Goal: Use online tool/utility: Utilize a website feature to perform a specific function

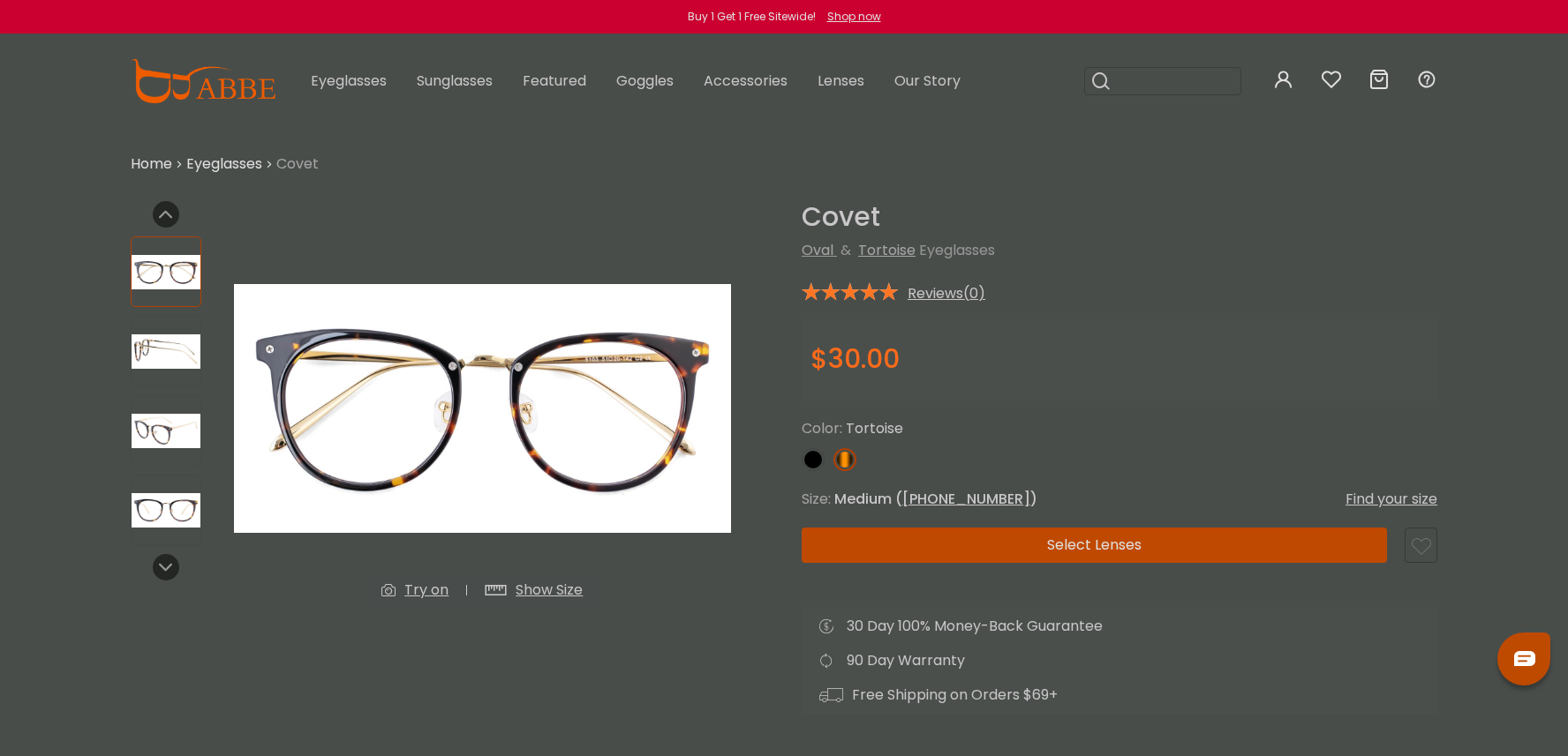
click at [415, 591] on div "Try on" at bounding box center [427, 590] width 45 height 21
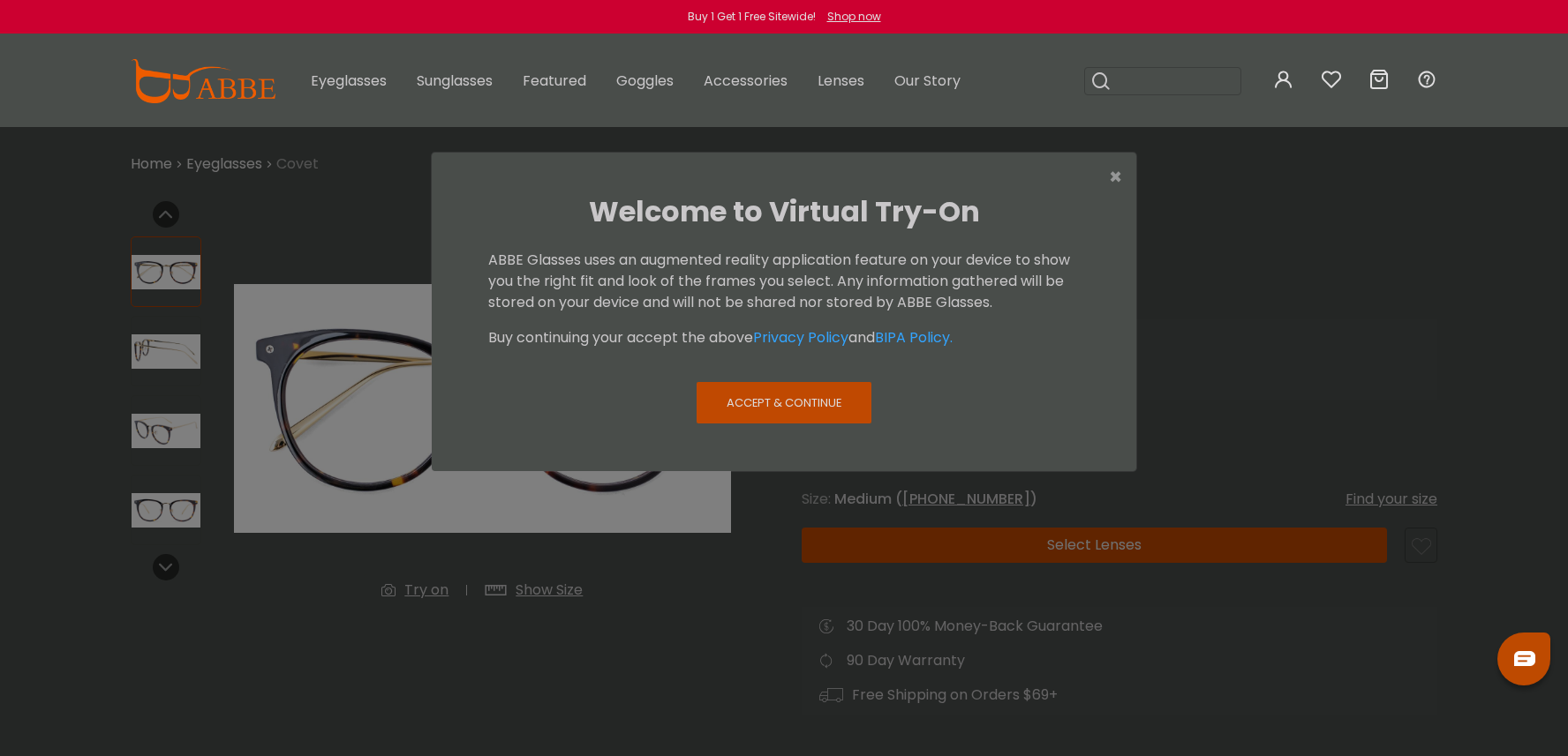
click at [792, 401] on span "Accept & Continue" at bounding box center [784, 402] width 115 height 16
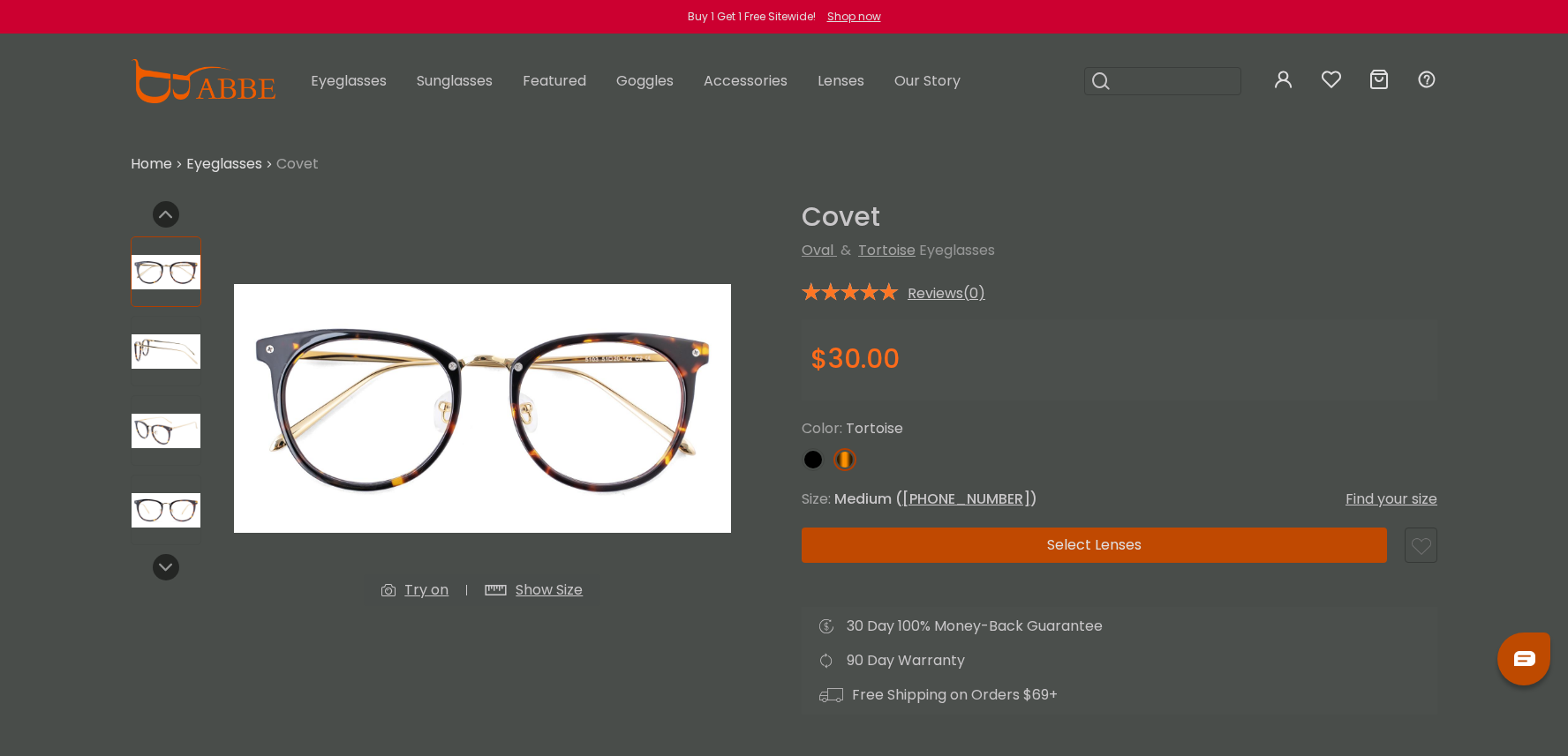
drag, startPoint x: 818, startPoint y: 106, endPoint x: 805, endPoint y: 126, distance: 23.9
click at [0, 0] on button "Later" at bounding box center [0, 0] width 0 height 0
click at [417, 596] on div "Try on" at bounding box center [427, 590] width 45 height 21
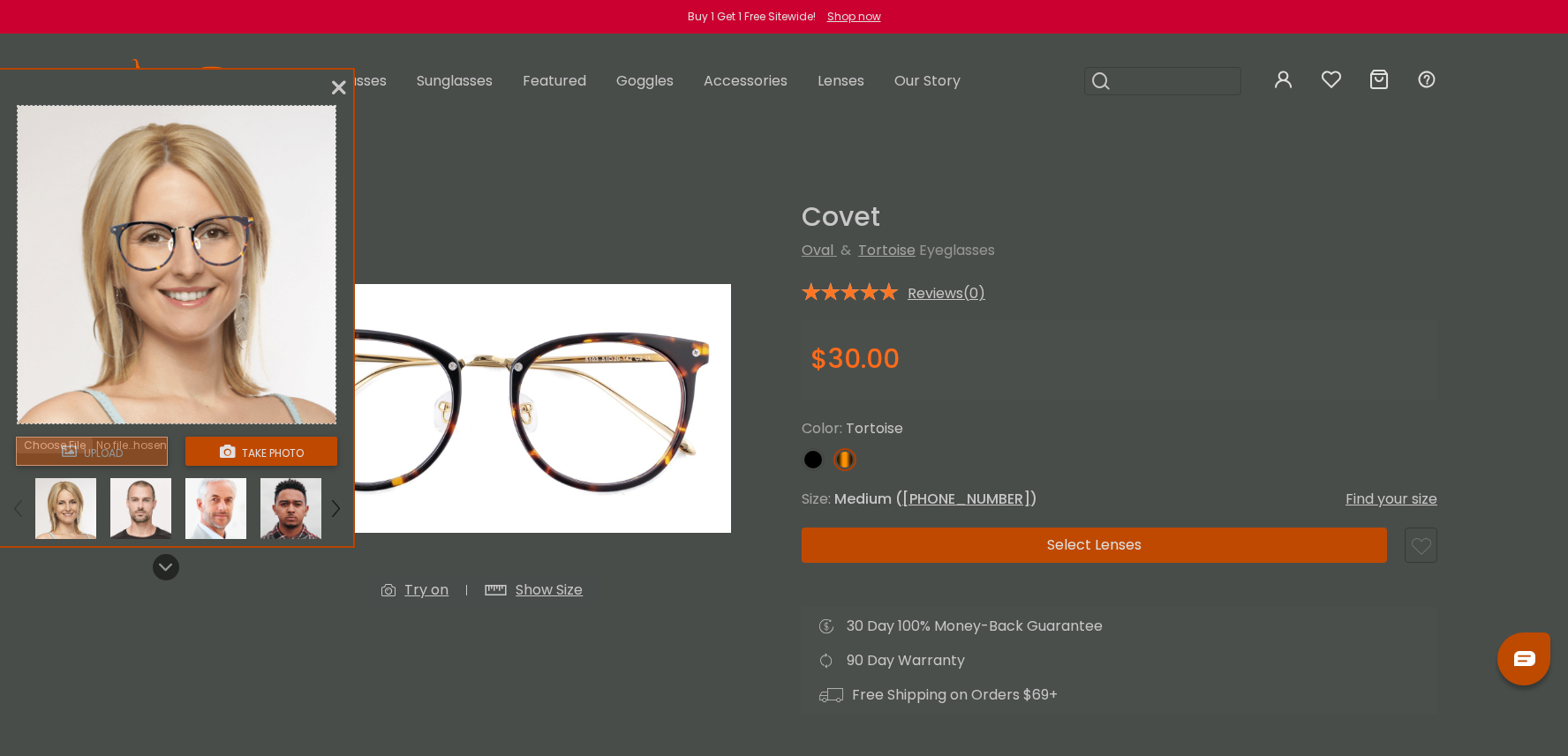
click at [245, 455] on button "take photo" at bounding box center [261, 451] width 152 height 29
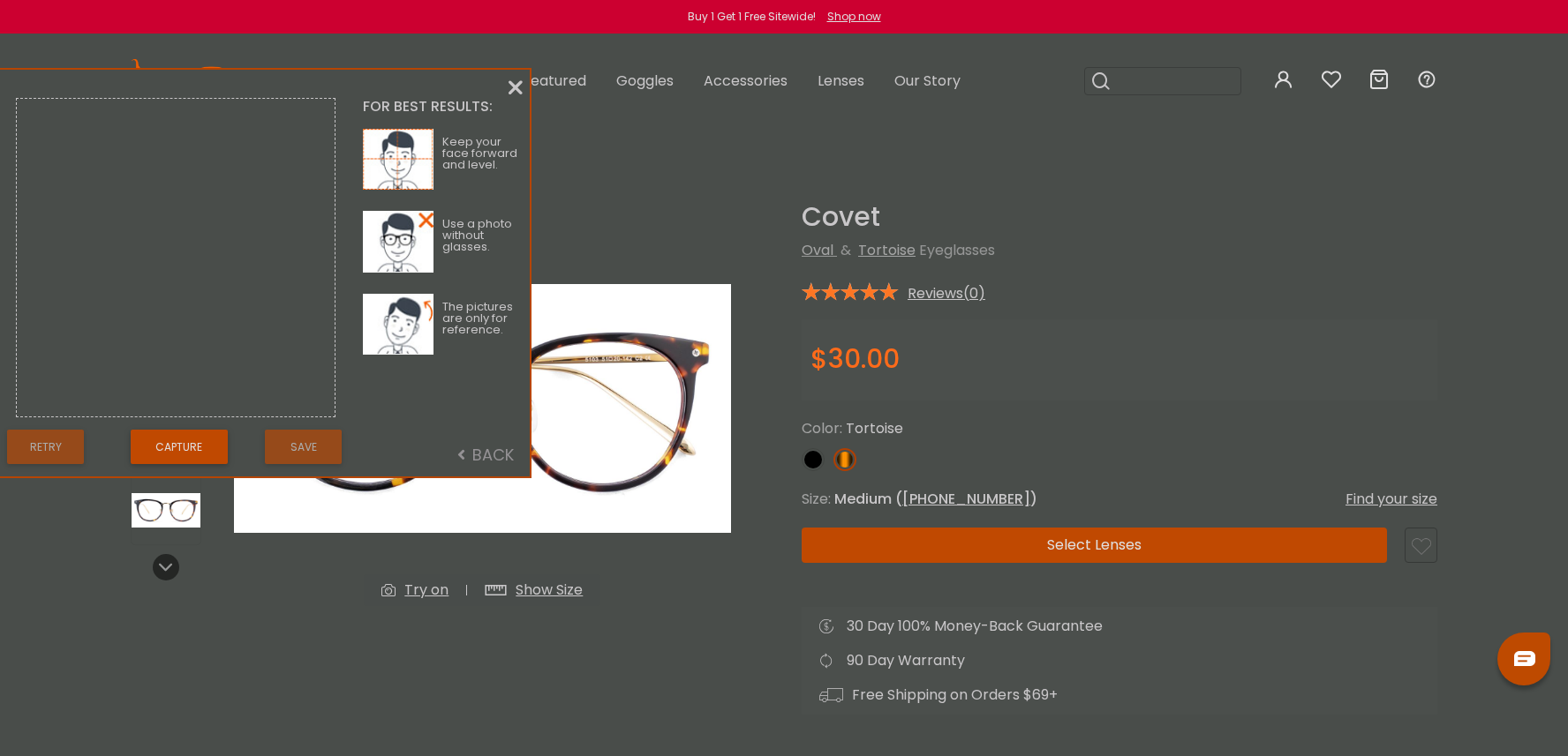
click at [186, 439] on button "Capture" at bounding box center [179, 447] width 97 height 35
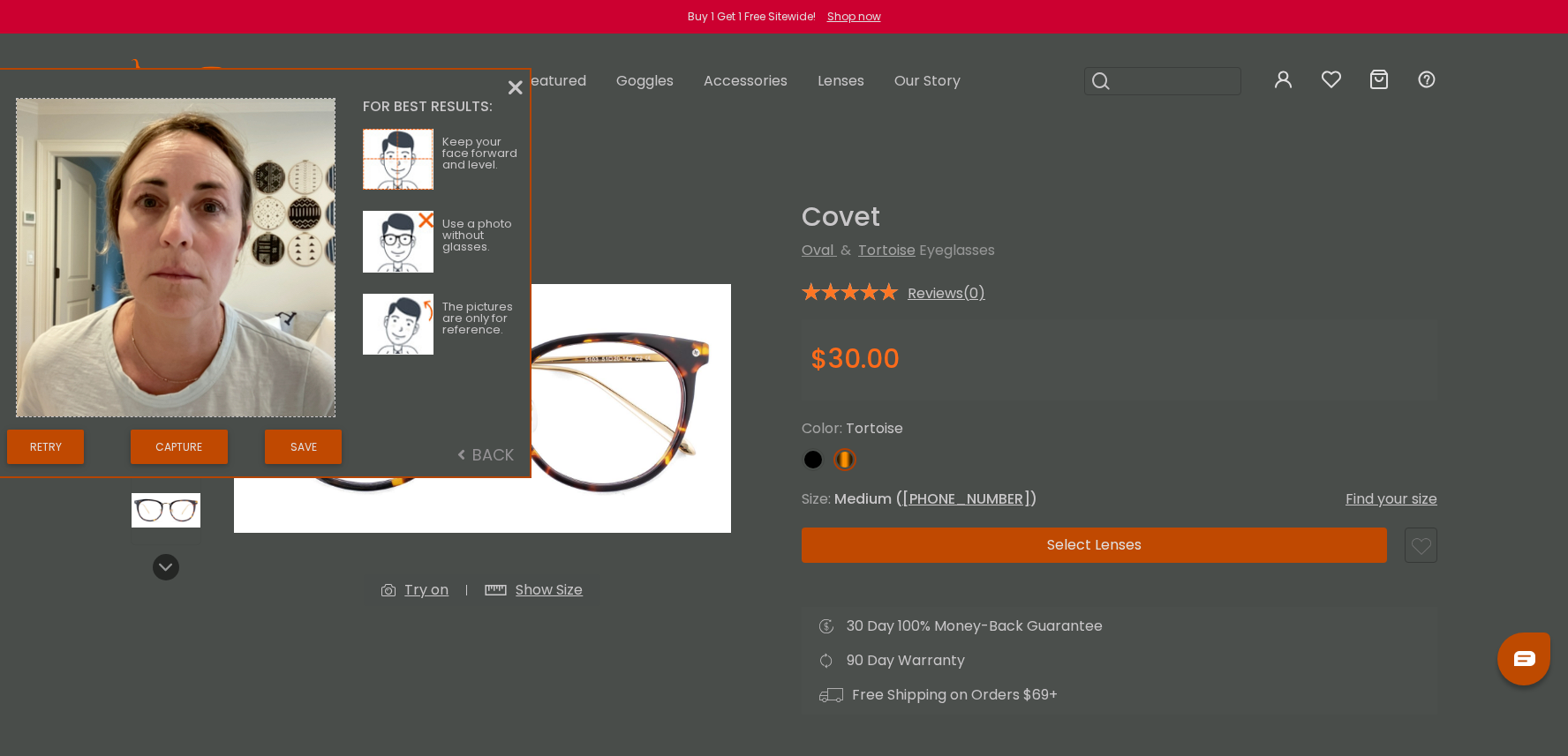
click at [299, 452] on button "Save" at bounding box center [302, 447] width 77 height 35
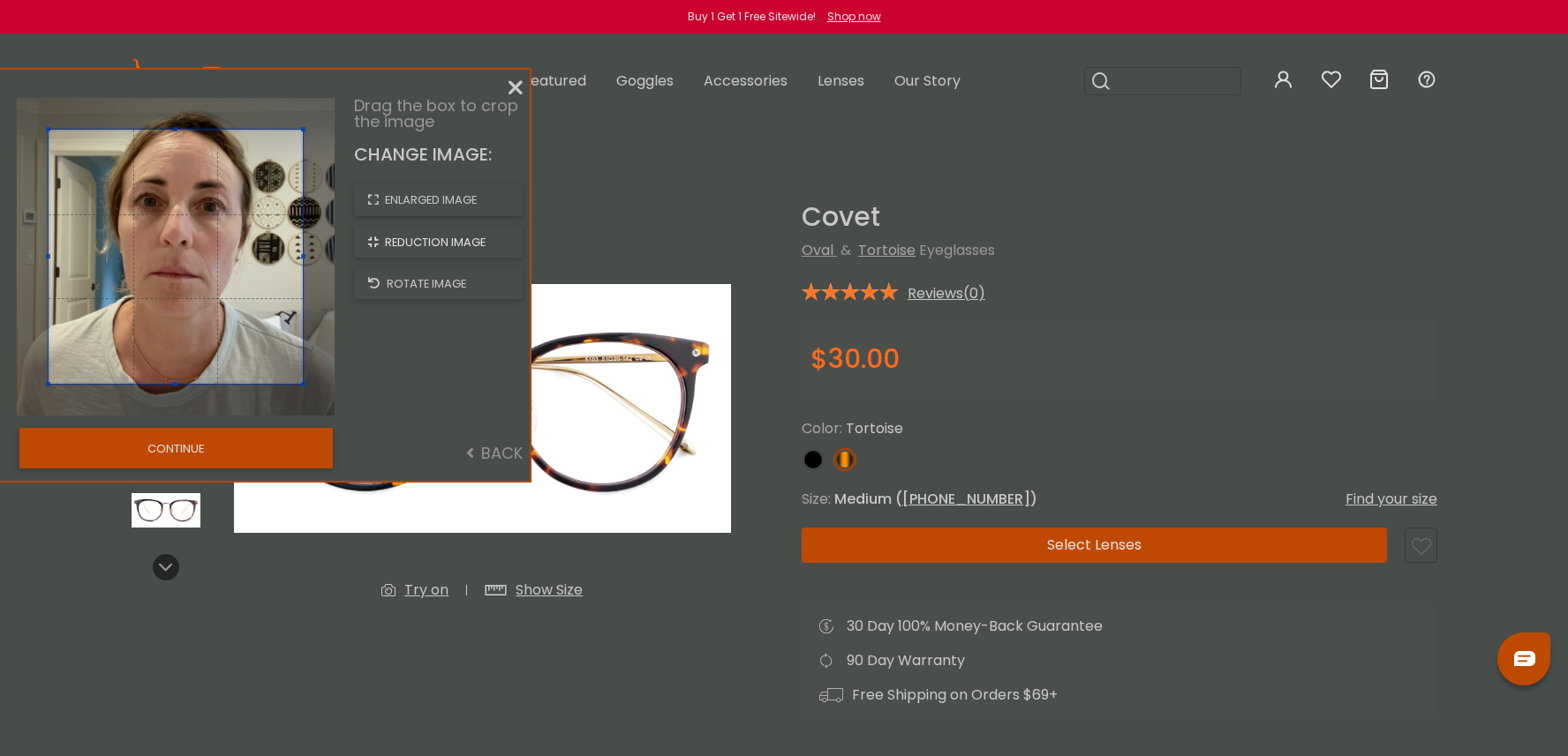
click at [437, 244] on span "reduction image" at bounding box center [435, 242] width 101 height 16
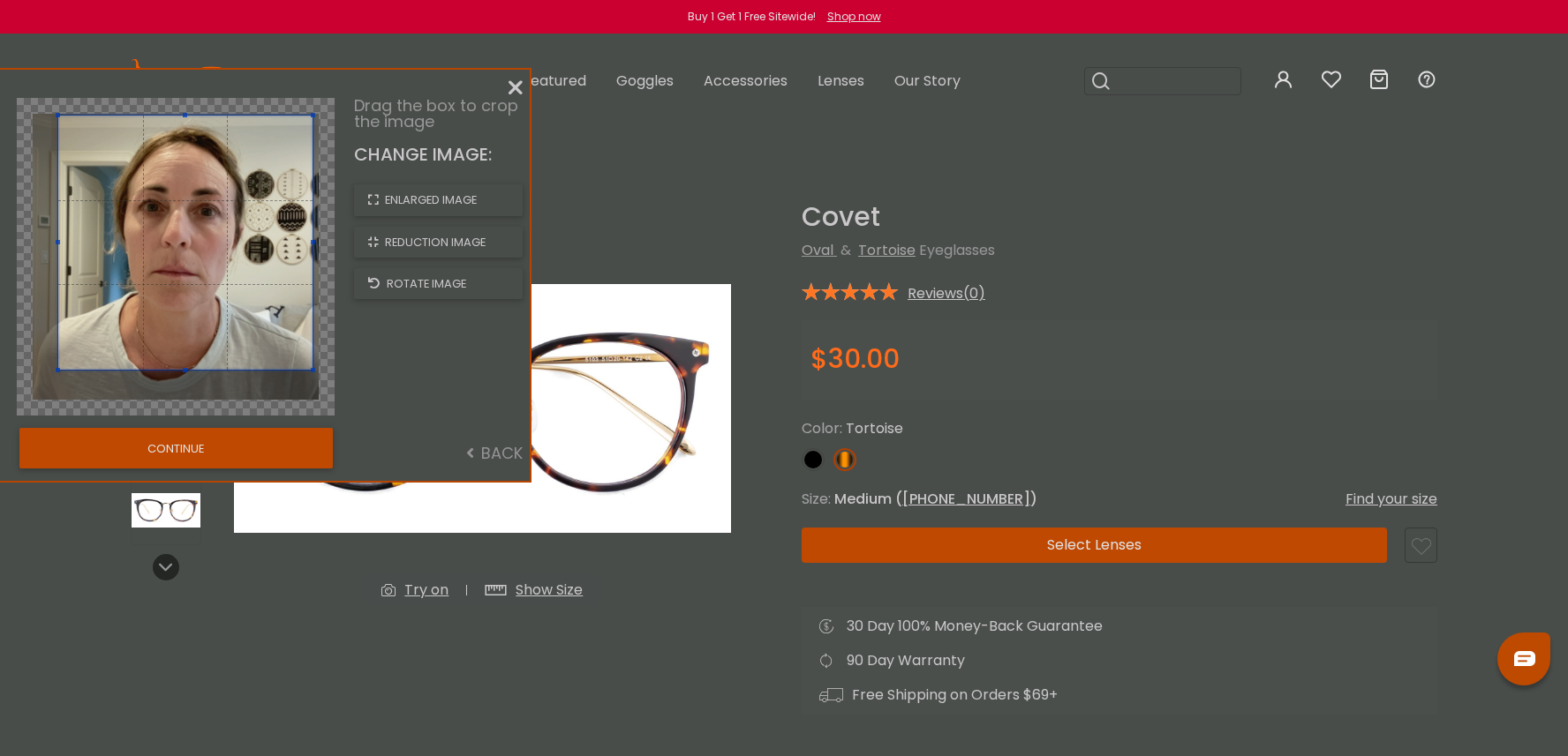
drag, startPoint x: 156, startPoint y: 246, endPoint x: 165, endPoint y: 231, distance: 17.5
click at [165, 231] on span at bounding box center [185, 242] width 255 height 255
click at [221, 442] on button "CONTINUE" at bounding box center [176, 448] width 314 height 41
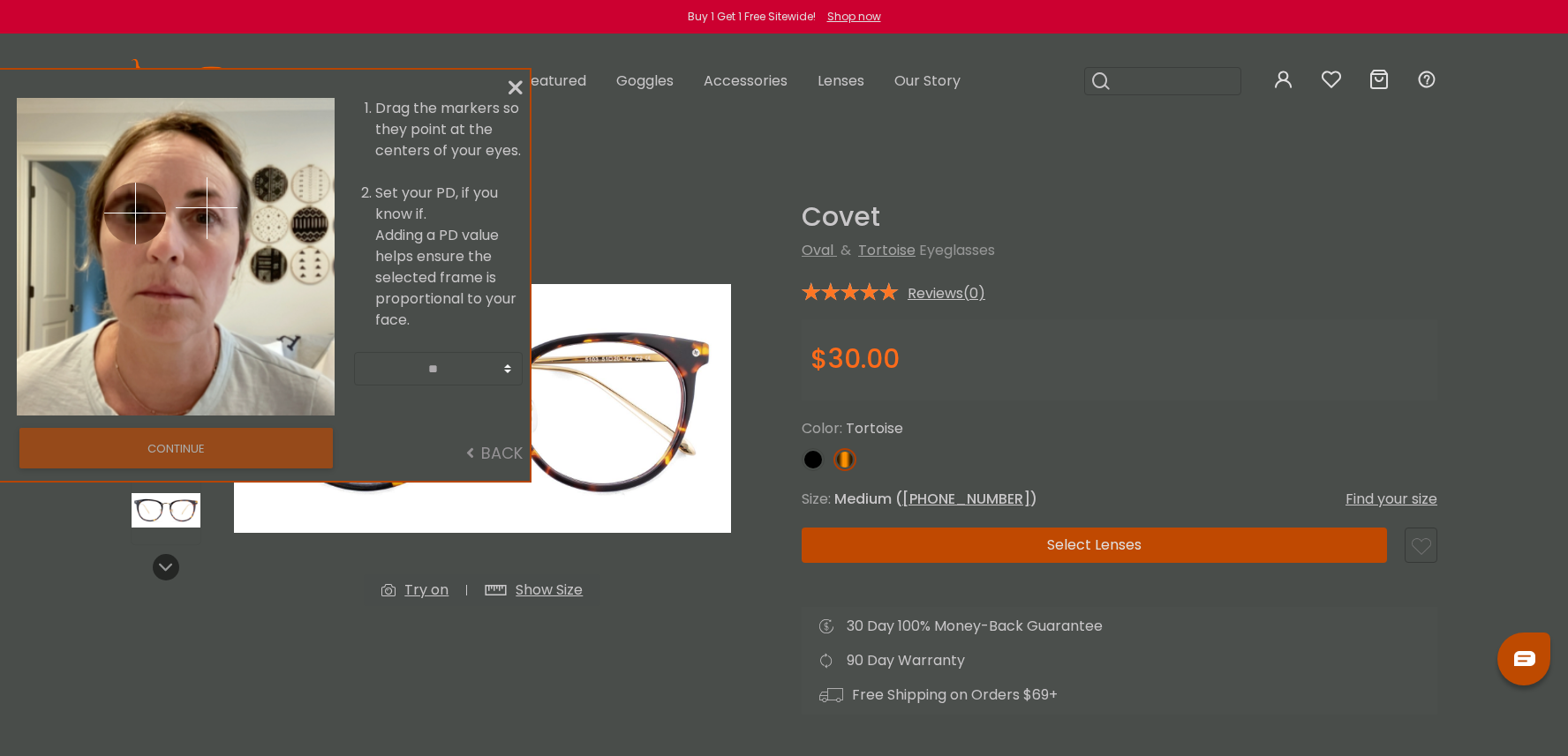
drag, startPoint x: 117, startPoint y: 210, endPoint x: 135, endPoint y: 213, distance: 18.2
click at [135, 213] on img at bounding box center [136, 214] width 62 height 62
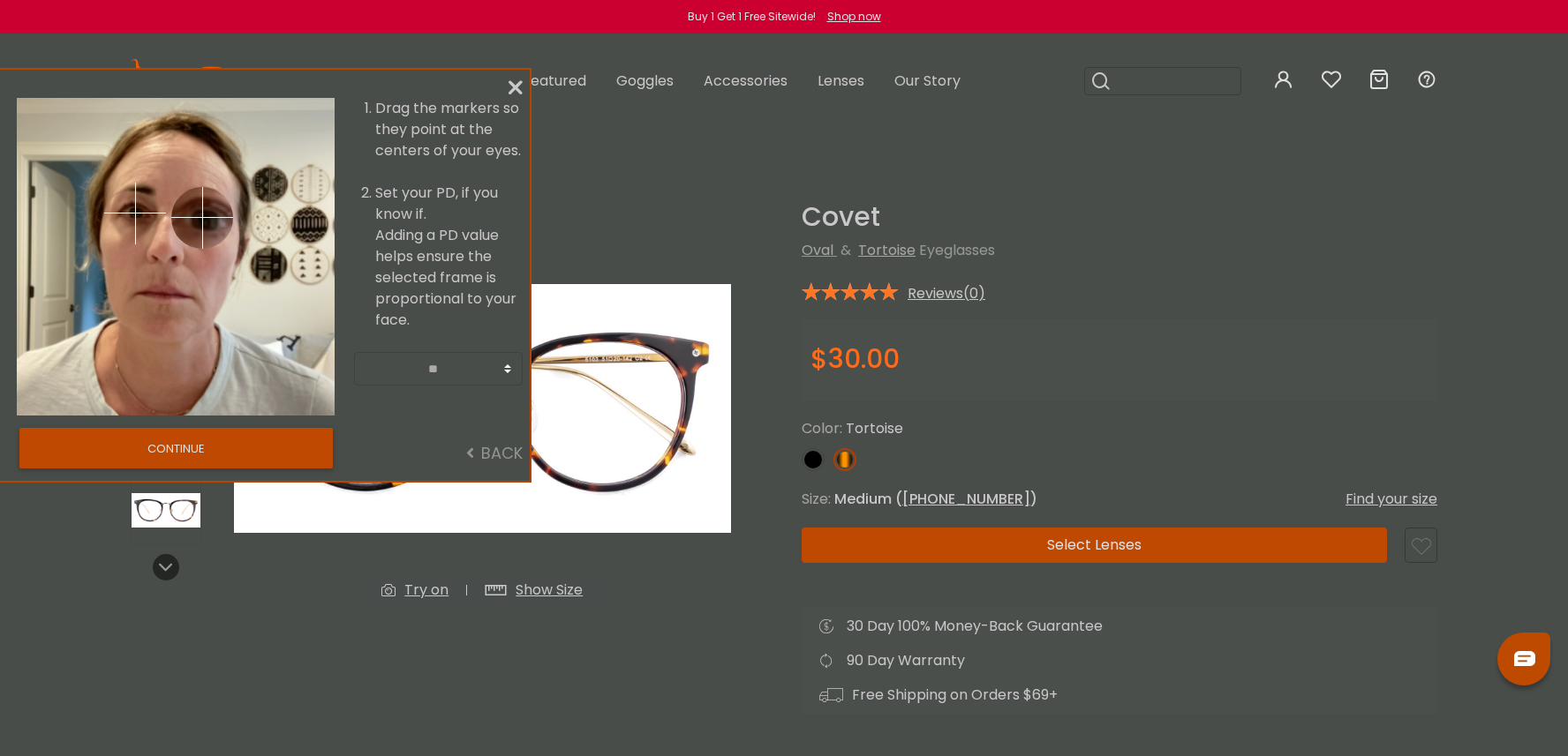
drag, startPoint x: 206, startPoint y: 208, endPoint x: 202, endPoint y: 217, distance: 9.8
click at [202, 217] on img at bounding box center [202, 218] width 62 height 62
click at [193, 446] on button "CONTINUE" at bounding box center [176, 448] width 314 height 41
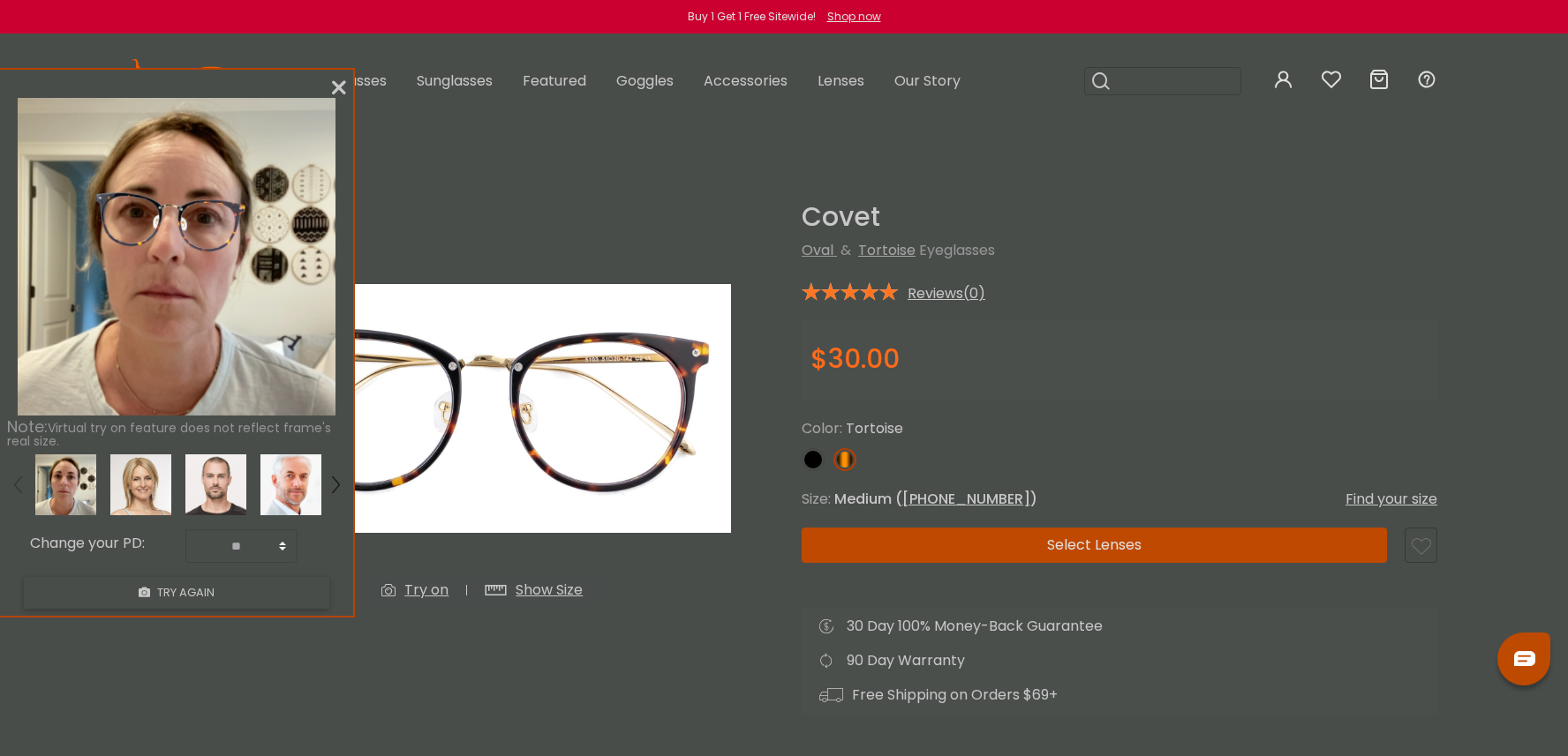
click at [347, 81] on div "Note: Virtual try on feature does not reflect frame's real size. Change your PD…" at bounding box center [176, 342] width 354 height 545
click at [339, 85] on icon at bounding box center [338, 88] width 15 height 15
